Goal: Transaction & Acquisition: Purchase product/service

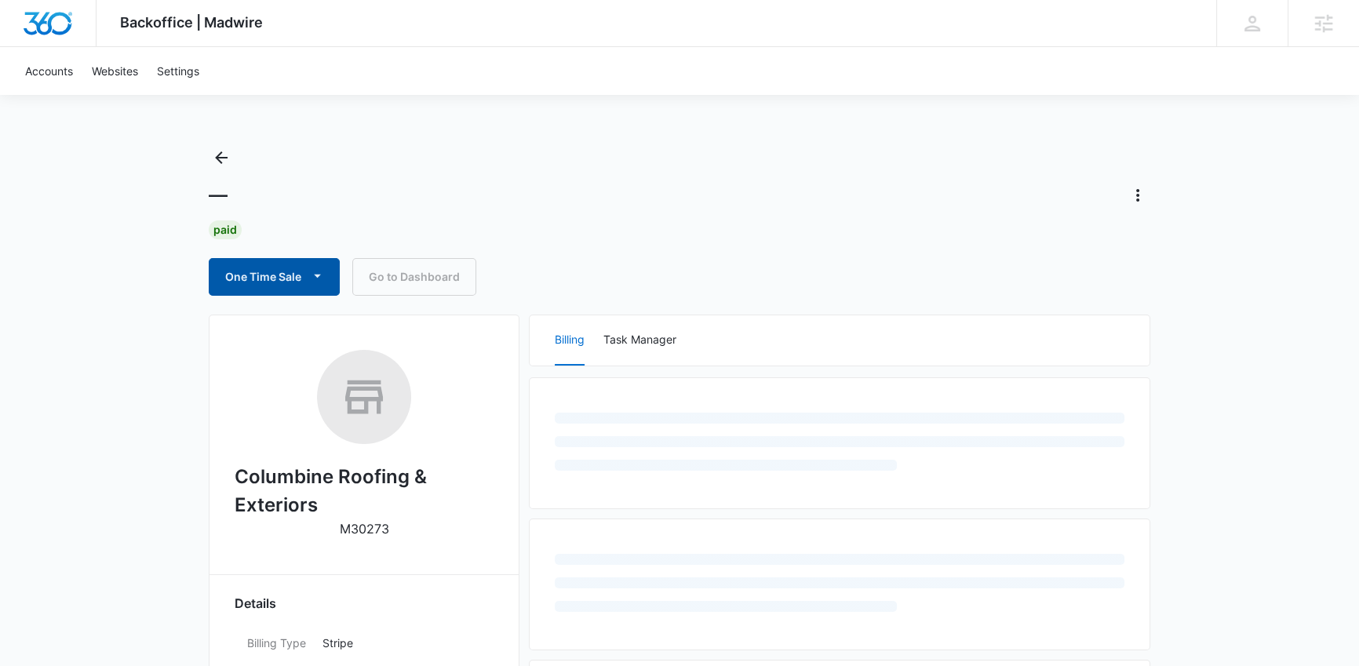
click at [282, 278] on button "One Time Sale" at bounding box center [274, 277] width 131 height 38
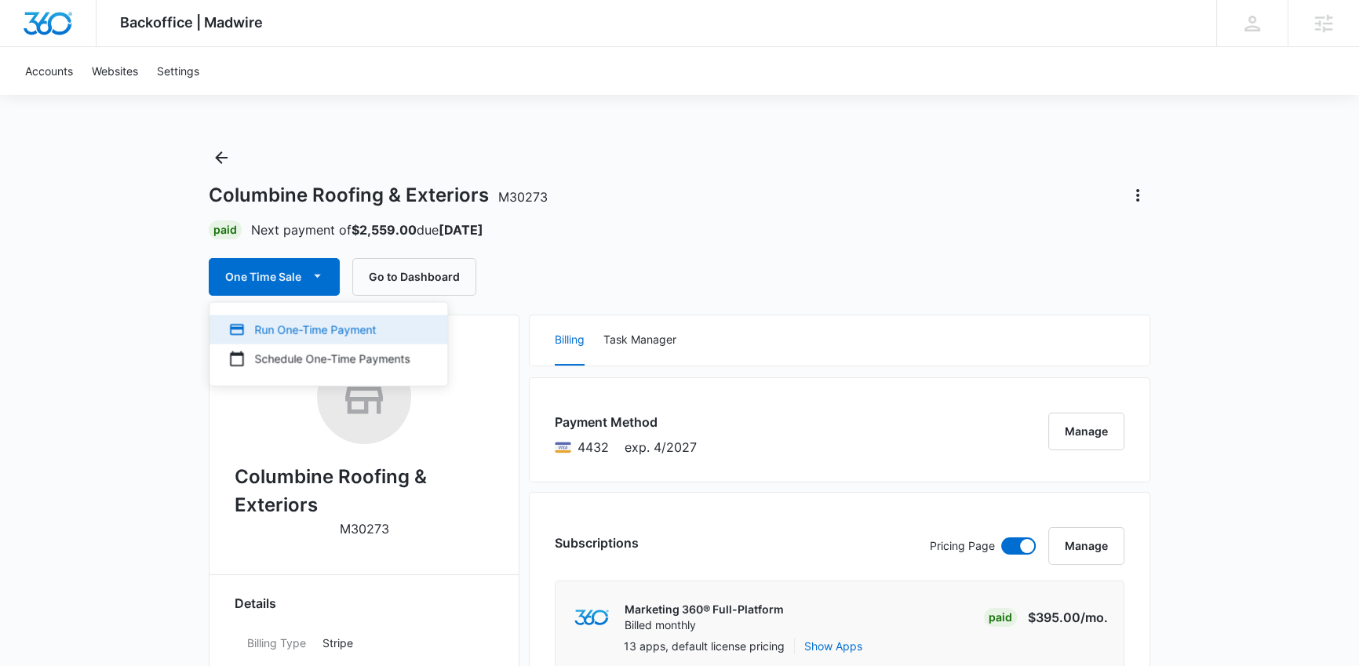
click at [277, 336] on div "Run One-Time Payment" at bounding box center [318, 330] width 181 height 16
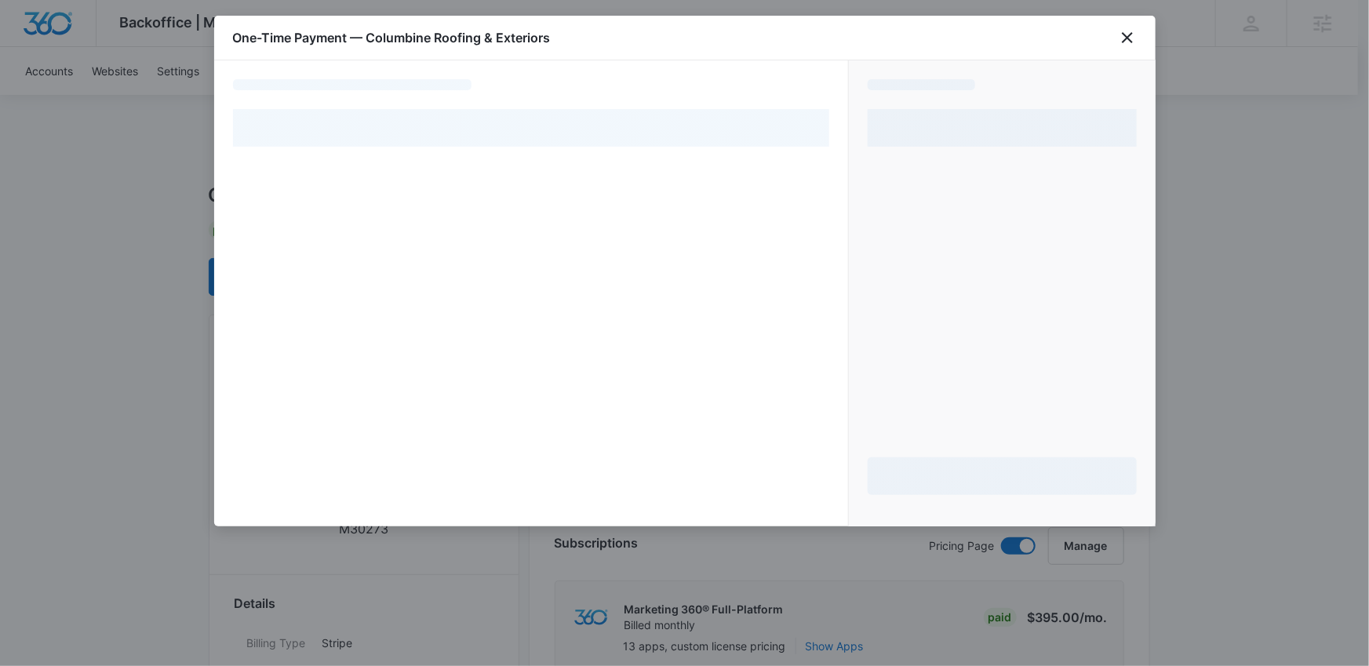
select select "pm_1PagqOA4n8RTgNjUnXx5Y2pS"
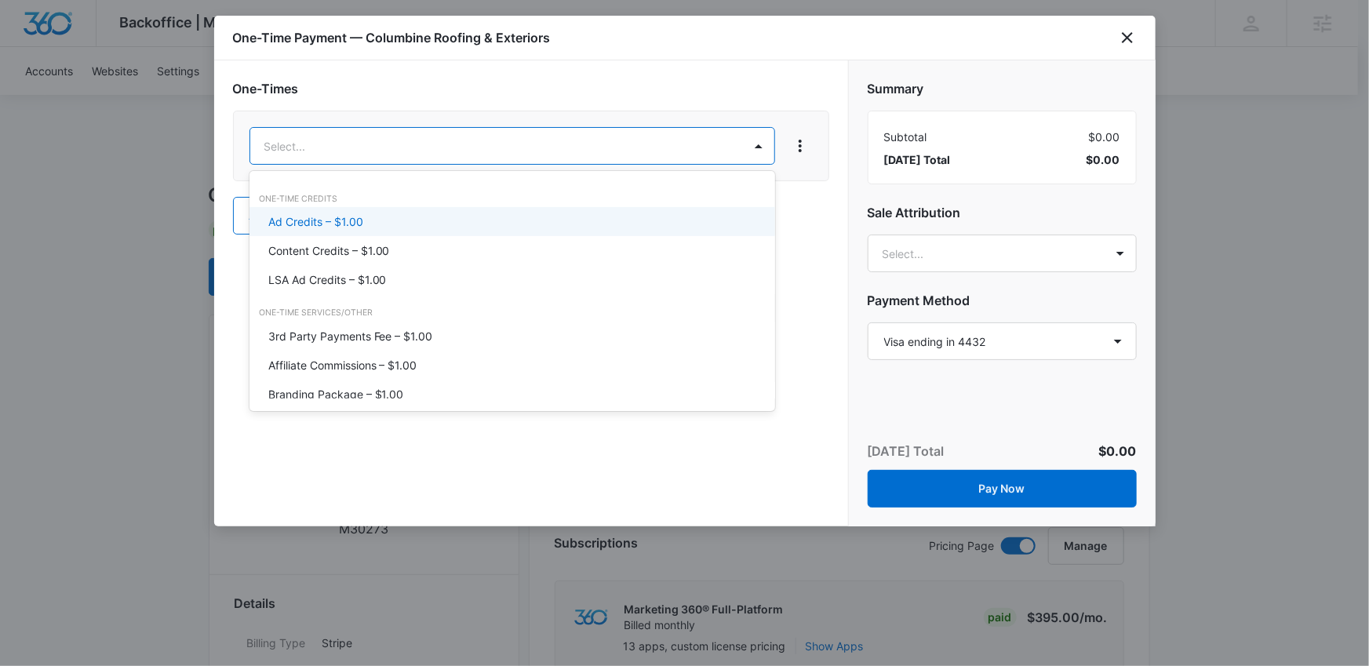
click at [341, 213] on p "Ad Credits – $1.00" at bounding box center [315, 221] width 95 height 16
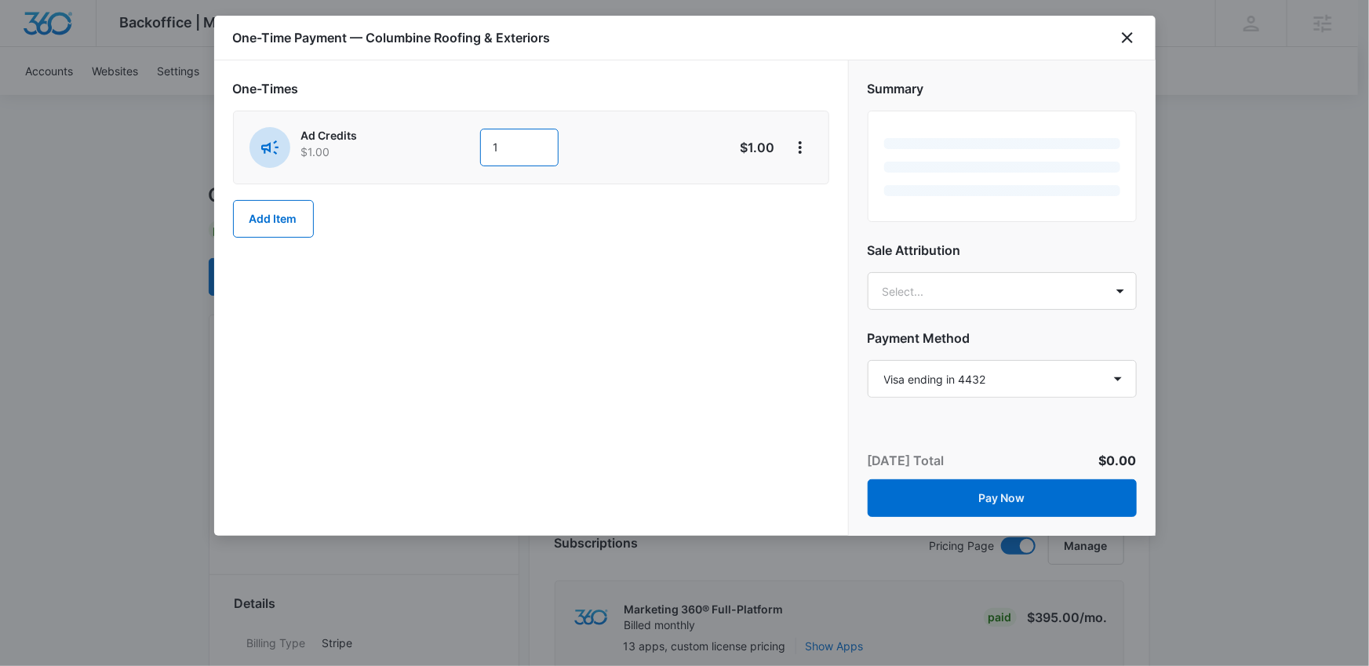
drag, startPoint x: 511, startPoint y: 149, endPoint x: 456, endPoint y: 147, distance: 54.1
click at [456, 147] on div "Ad Credits $1.00 1" at bounding box center [475, 147] width 452 height 41
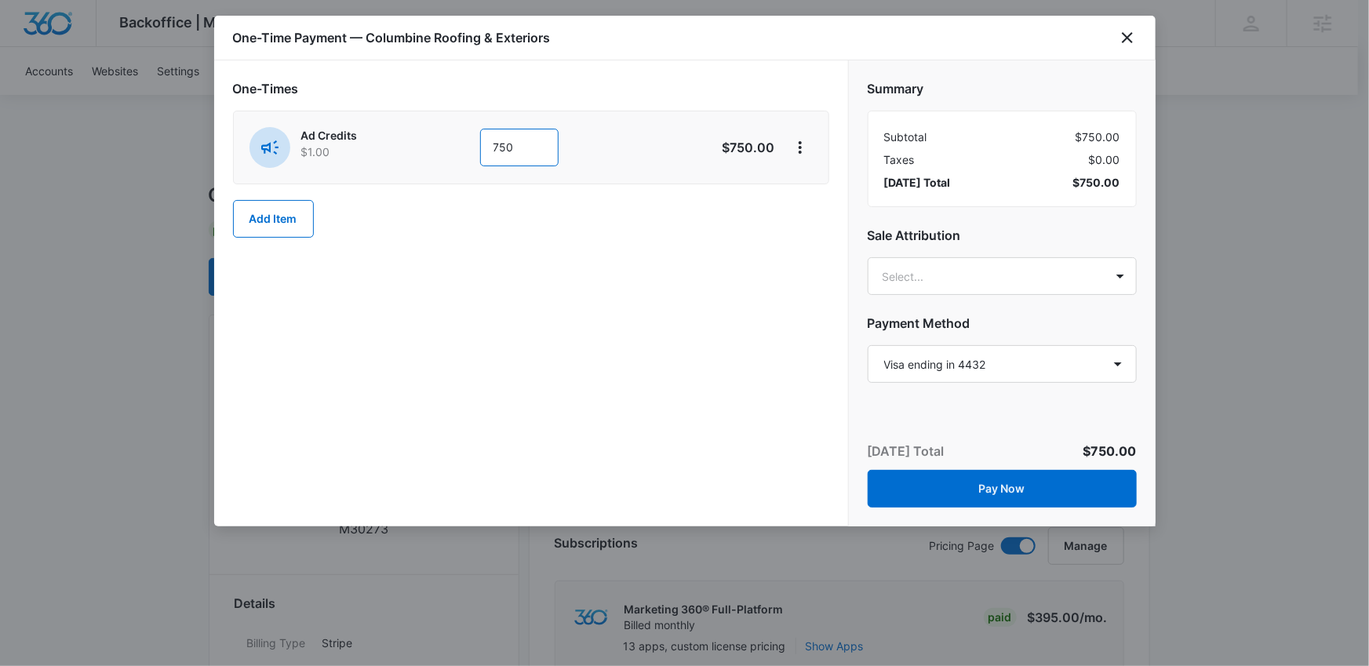
type input "750"
click at [628, 237] on div "One-Times Ad Credits $1.00 750 $750.00 Add Item" at bounding box center [531, 158] width 596 height 158
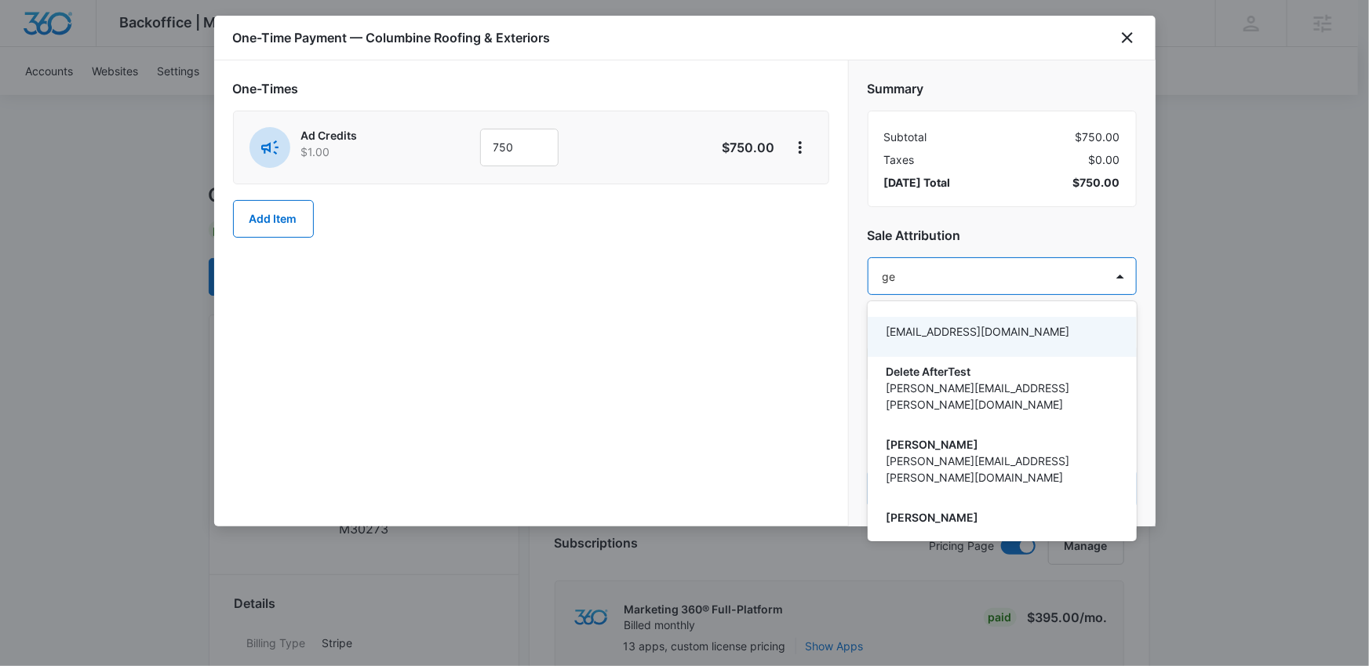
type input "gey"
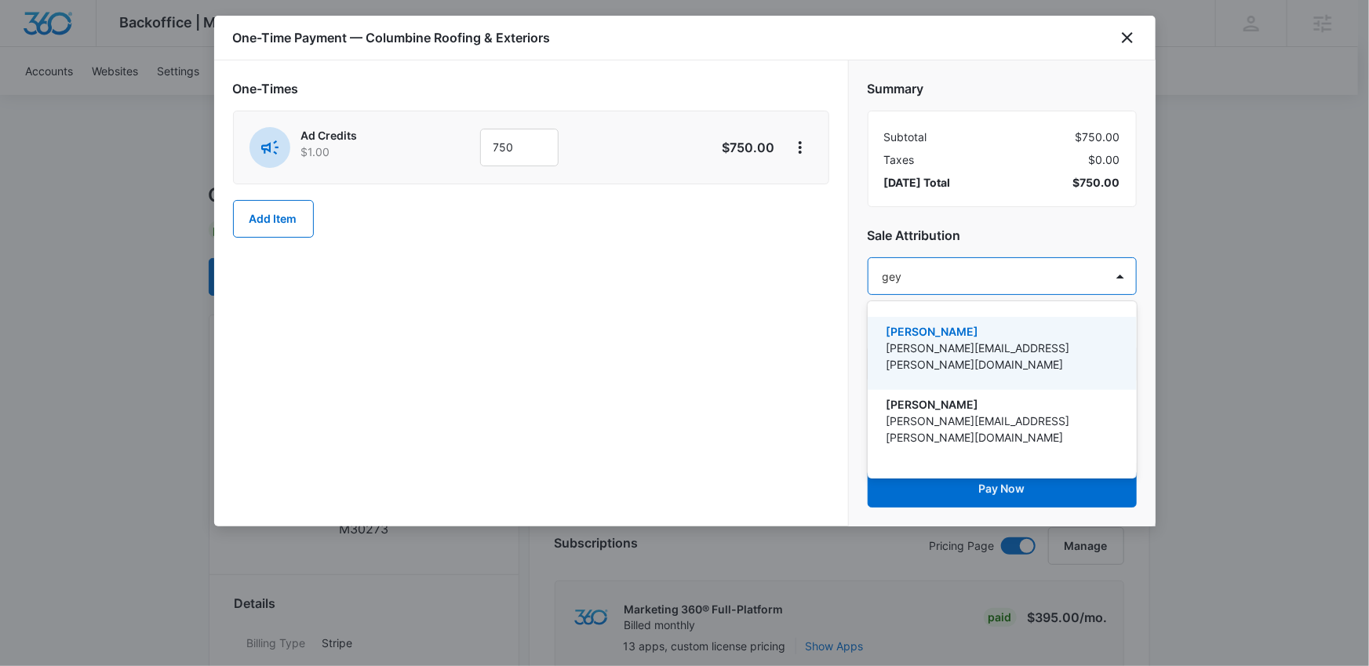
click at [1009, 331] on p "[PERSON_NAME]" at bounding box center [1000, 331] width 228 height 16
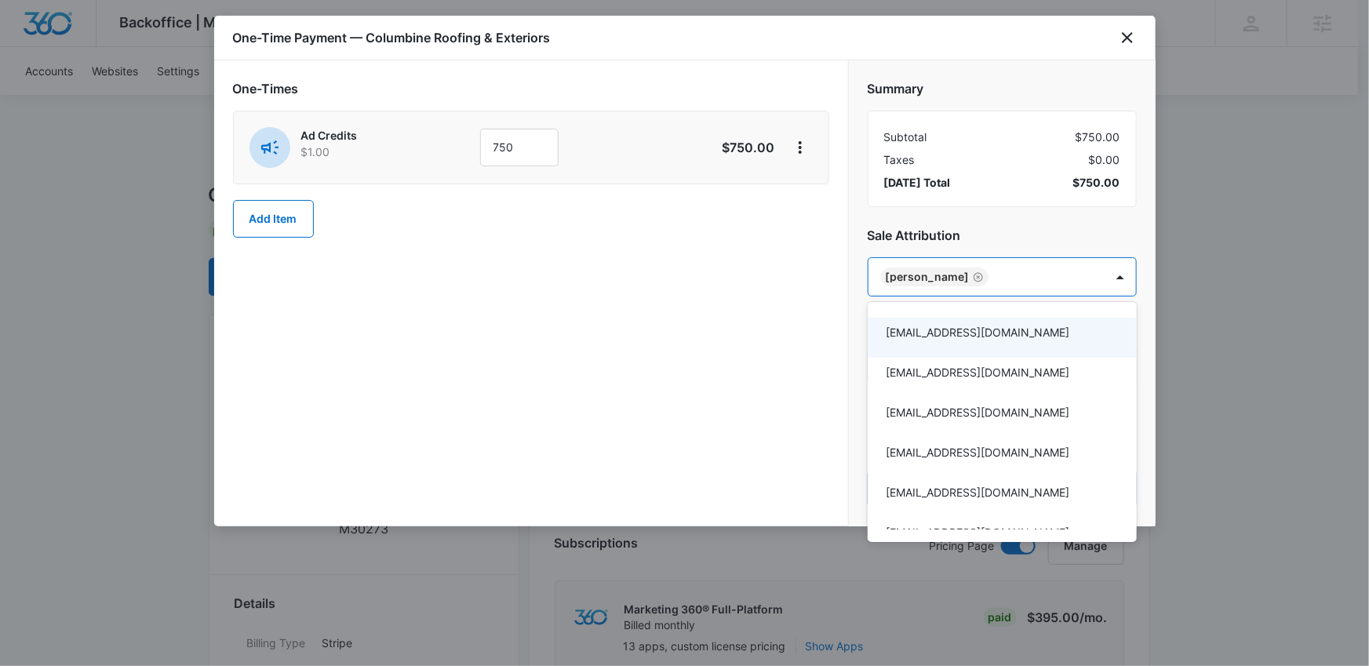
click at [762, 304] on div at bounding box center [684, 333] width 1369 height 666
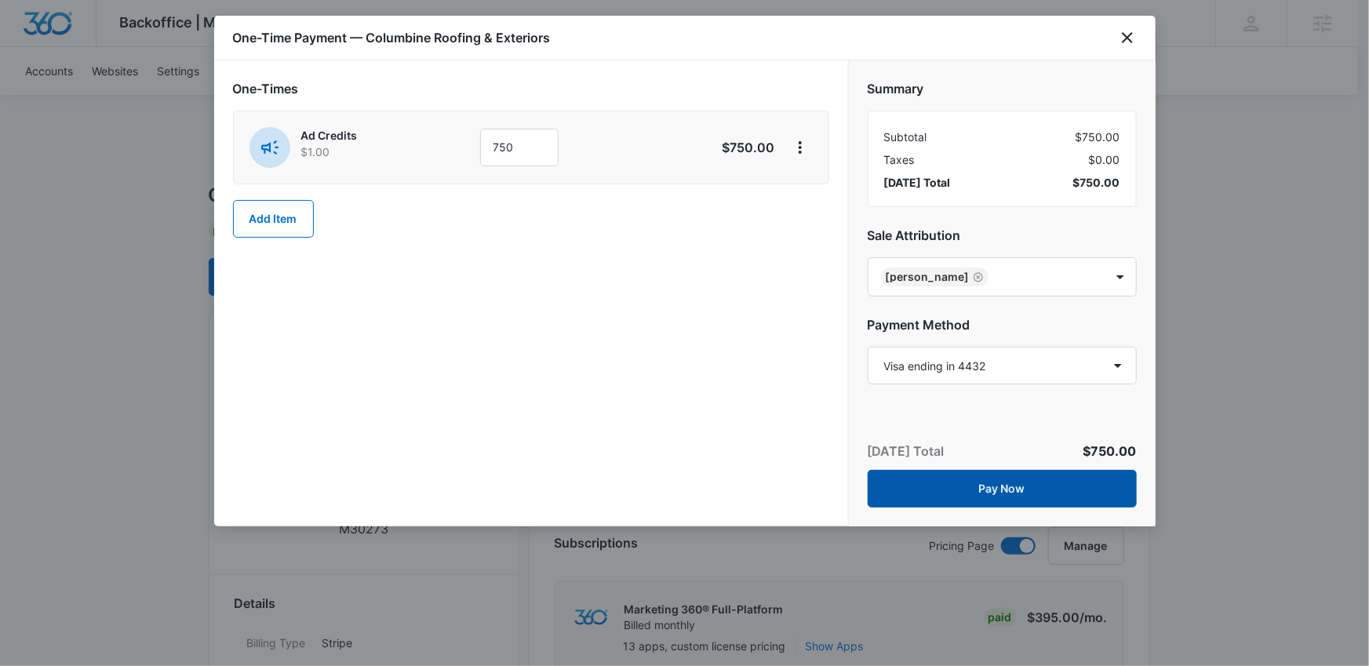
click at [1002, 486] on button "Pay Now" at bounding box center [1002, 489] width 269 height 38
